Goal: Check status: Check status

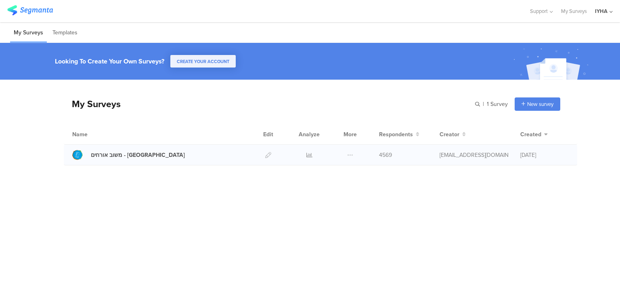
click at [312, 155] on div at bounding box center [309, 155] width 24 height 20
click at [310, 153] on icon at bounding box center [309, 155] width 6 height 6
